Goal: Communication & Community: Ask a question

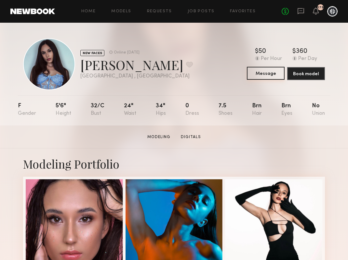
click at [254, 74] on button "Message" at bounding box center [266, 73] width 38 height 13
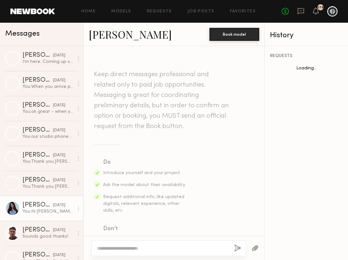
scroll to position [214, 0]
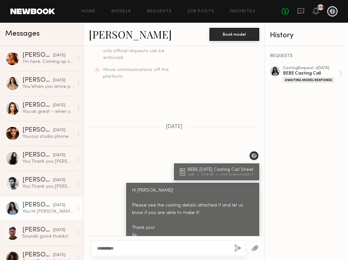
click at [313, 63] on div "REQUESTS casting Request • [DATE] BEBE Casting Call Awaiting Model Response" at bounding box center [305, 153] width 83 height 214
click at [313, 69] on div "casting Request • [DATE]" at bounding box center [311, 68] width 56 height 4
click at [122, 252] on textarea "**********" at bounding box center [163, 249] width 132 height 6
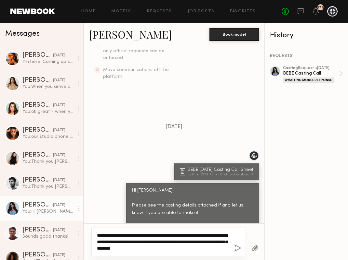
type textarea "**********"
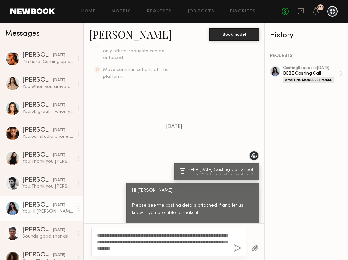
click at [238, 249] on button "button" at bounding box center [237, 249] width 7 height 8
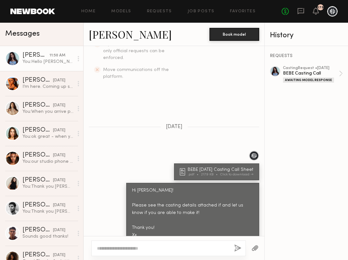
scroll to position [346, 0]
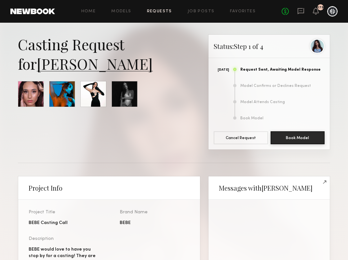
scroll to position [269, 0]
click at [321, 44] on div at bounding box center [317, 46] width 15 height 15
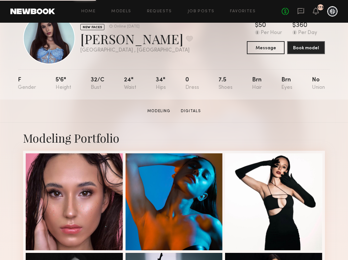
scroll to position [25, 0]
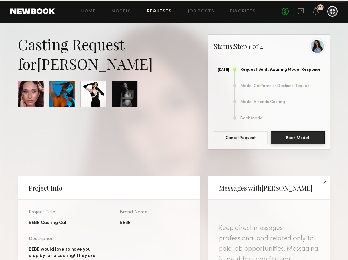
scroll to position [279, 0]
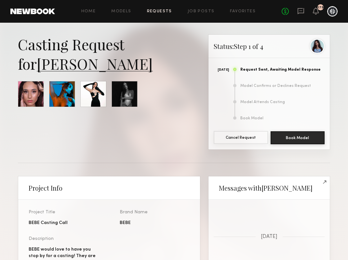
click at [242, 137] on button "Cancel Request" at bounding box center [240, 137] width 54 height 13
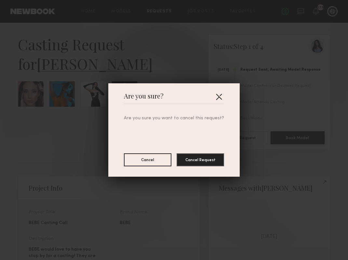
click at [217, 96] on button "button" at bounding box center [218, 97] width 10 height 10
